Goal: Information Seeking & Learning: Compare options

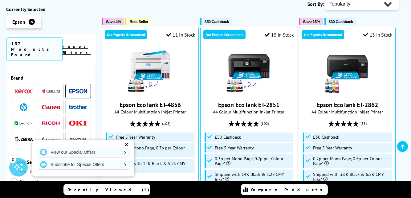
click at [192, 171] on span "Shipped with 14K Black & 5.2k CMY Inks*" at bounding box center [154, 166] width 77 height 10
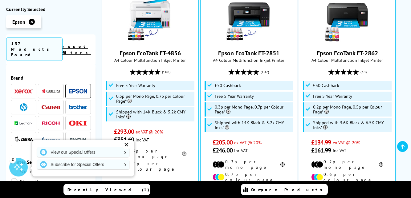
scroll to position [229, 0]
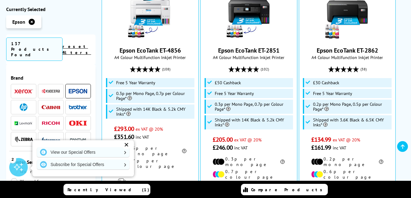
click at [77, 89] on img at bounding box center [78, 91] width 18 height 5
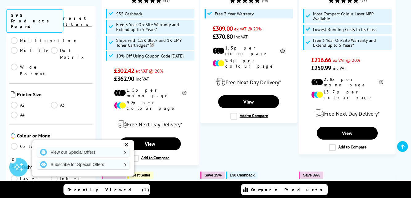
scroll to position [123, 0]
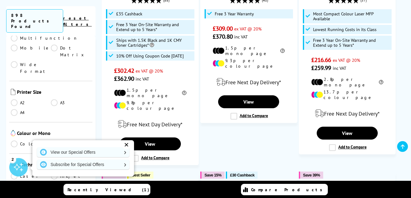
click at [76, 173] on link "Inkjet" at bounding box center [71, 176] width 40 height 7
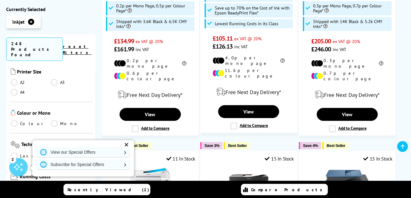
scroll to position [348, 0]
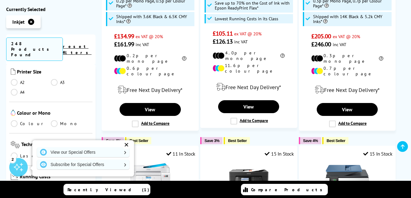
click at [66, 174] on span "Running Costs" at bounding box center [55, 178] width 71 height 8
click at [124, 149] on div "✕" at bounding box center [126, 145] width 9 height 9
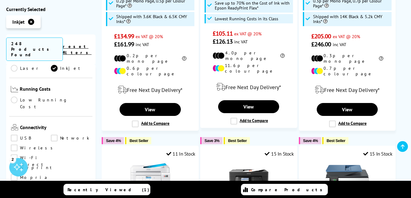
scroll to position [212, 0]
click at [15, 144] on link "Wireless" at bounding box center [33, 147] width 45 height 7
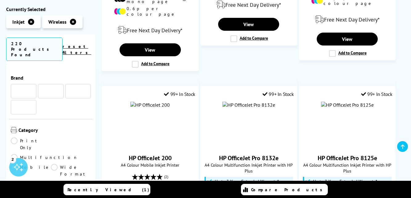
scroll to position [212, 0]
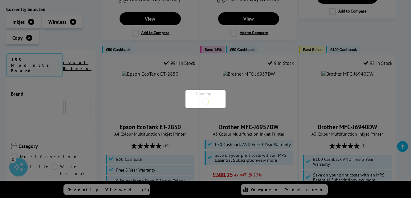
scroll to position [212, 0]
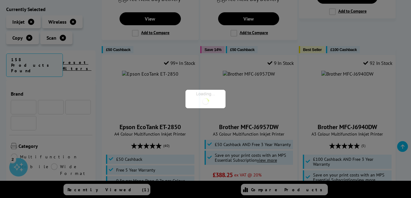
scroll to position [212, 0]
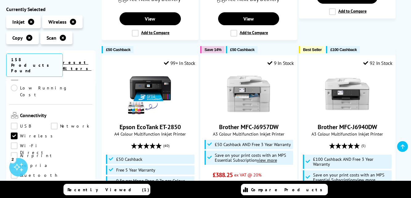
click at [0, 0] on div at bounding box center [0, 0] width 0 height 0
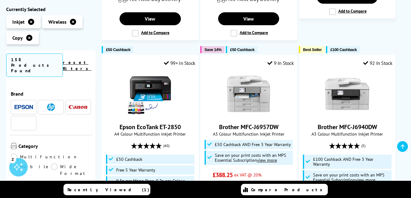
scroll to position [212, 0]
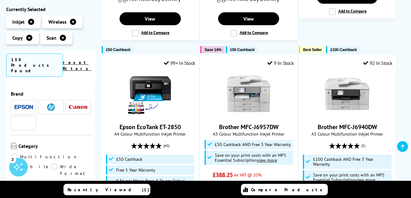
scroll to position [212, 0]
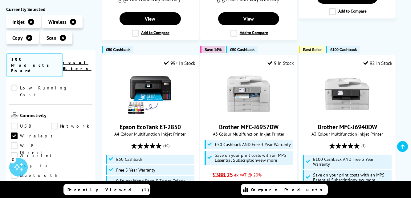
click at [51, 143] on link "Wi-Fi Direct" at bounding box center [31, 146] width 40 height 7
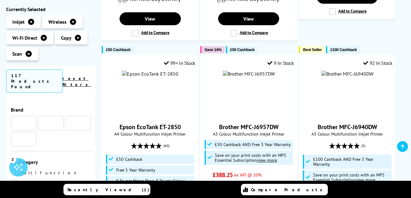
scroll to position [212, 0]
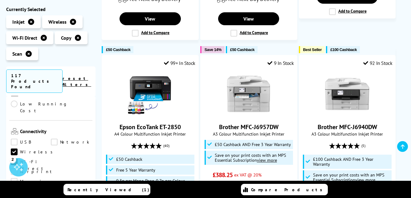
click at [184, 155] on li "£50 Cashback" at bounding box center [150, 159] width 88 height 9
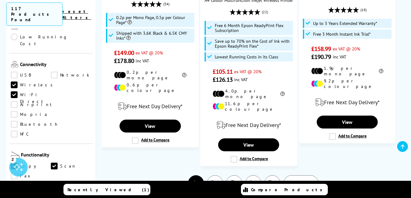
scroll to position [1033, 0]
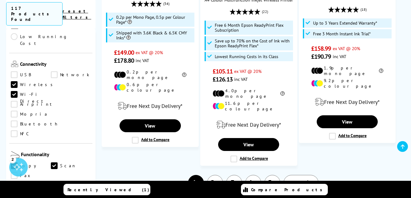
scroll to position [1059, 0]
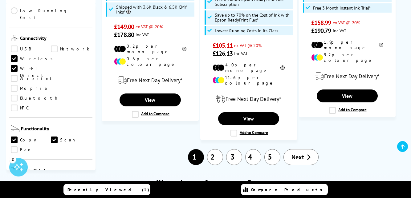
scroll to position [348, 0]
